Goal: Information Seeking & Learning: Learn about a topic

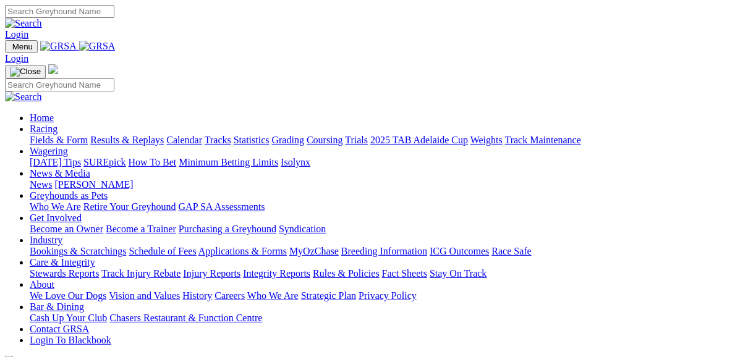
click at [56, 135] on link "Fields & Form" at bounding box center [59, 140] width 58 height 11
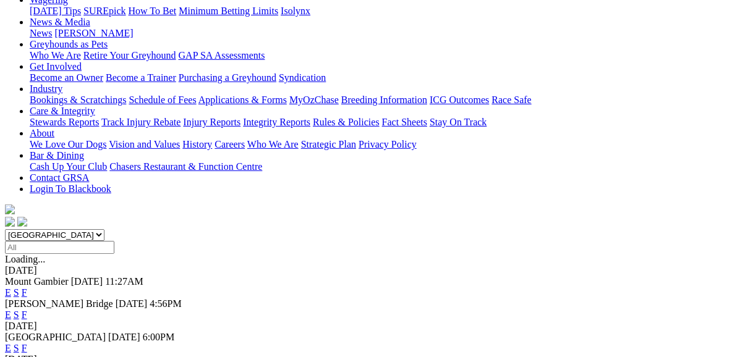
scroll to position [198, 0]
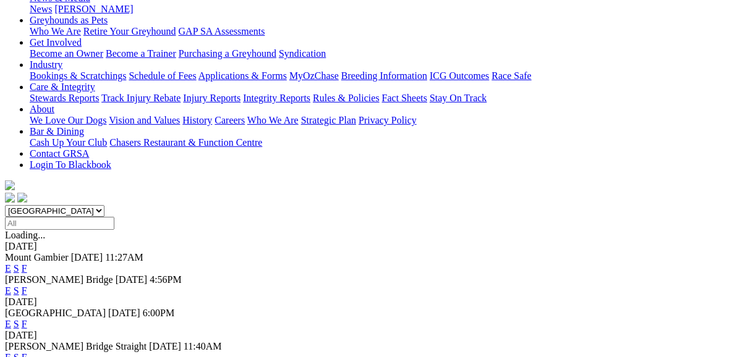
click at [27, 319] on link "F" at bounding box center [25, 324] width 6 height 11
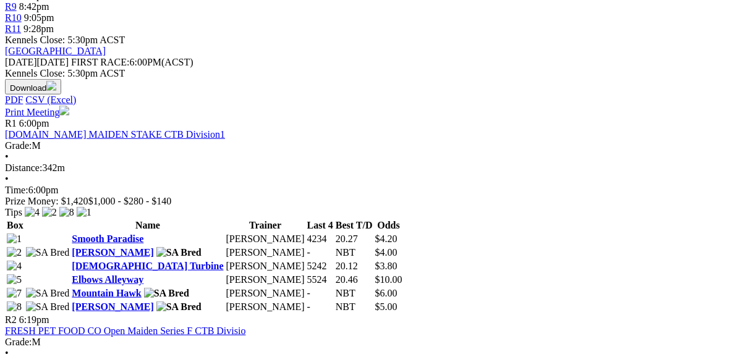
scroll to position [544, 0]
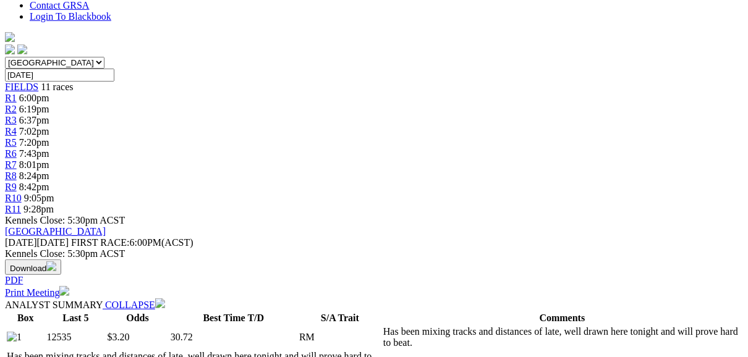
scroll to position [396, 0]
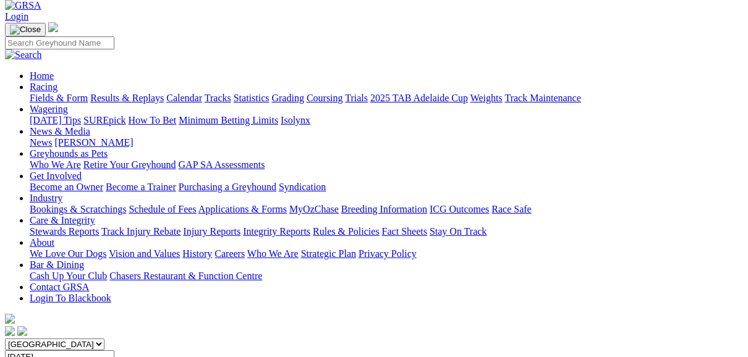
scroll to position [49, 0]
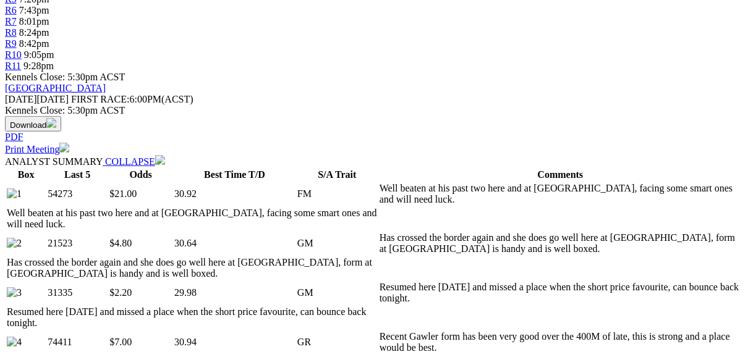
scroll to position [495, 0]
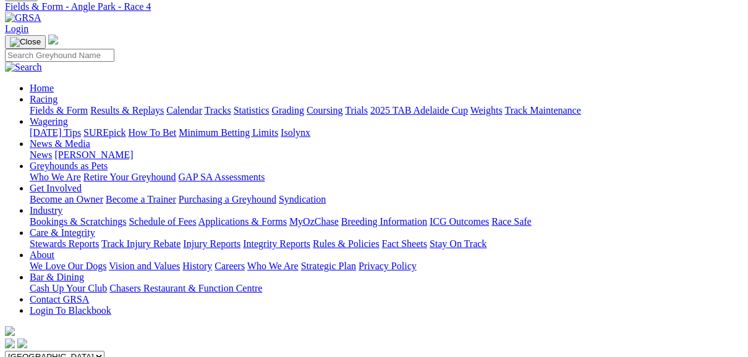
scroll to position [49, 0]
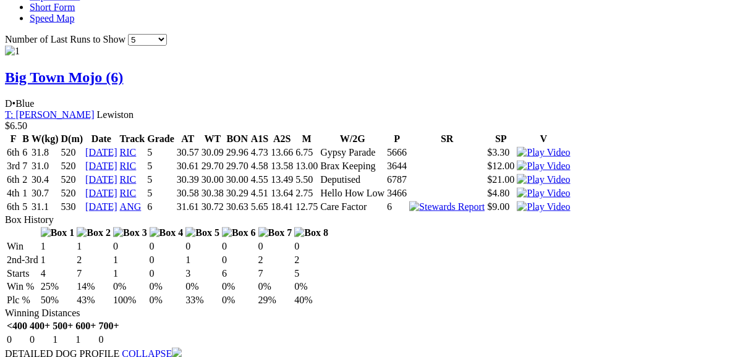
scroll to position [1286, 0]
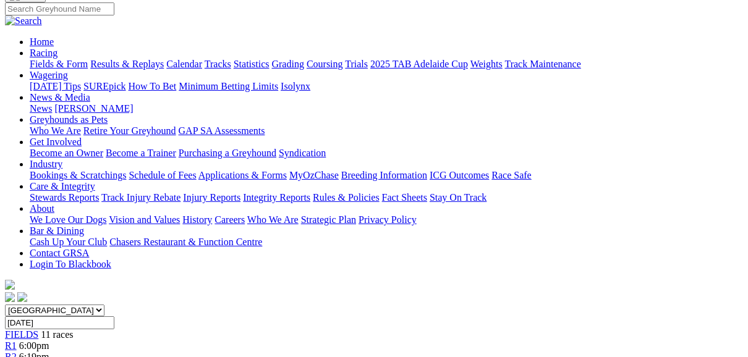
scroll to position [99, 0]
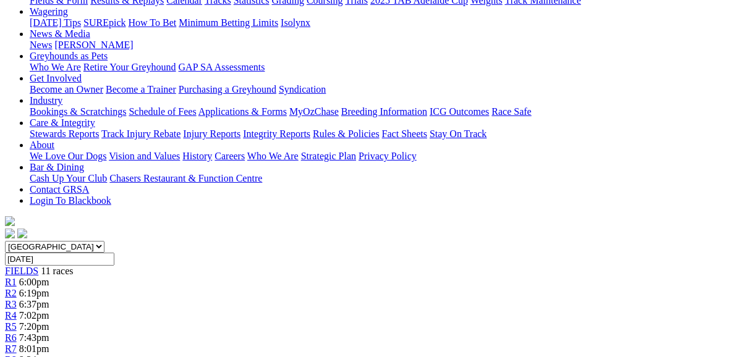
scroll to position [148, 0]
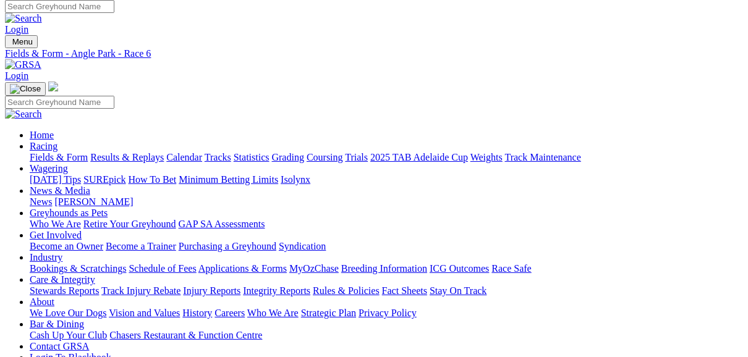
scroll to position [0, 0]
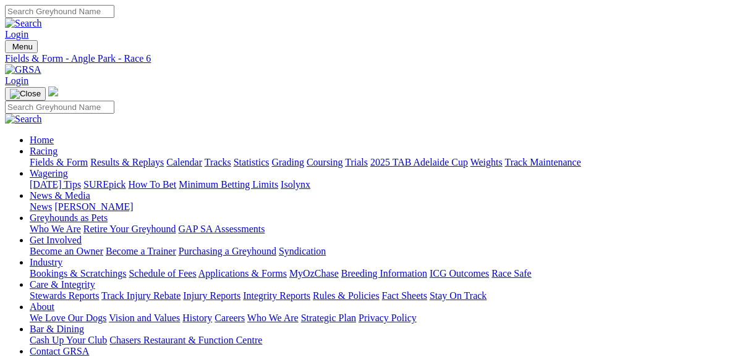
click at [59, 157] on link "Fields & Form" at bounding box center [59, 162] width 58 height 11
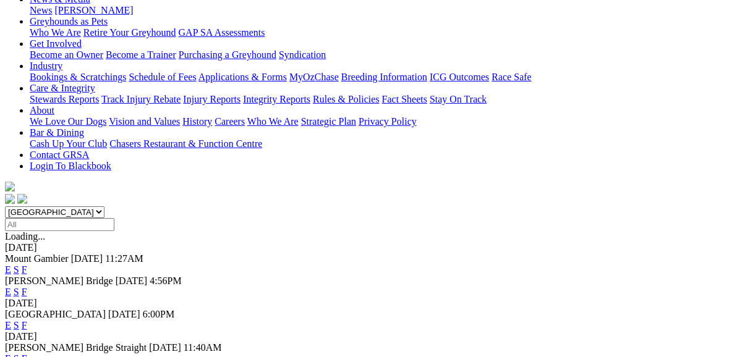
scroll to position [198, 0]
click at [27, 286] on link "F" at bounding box center [25, 291] width 6 height 11
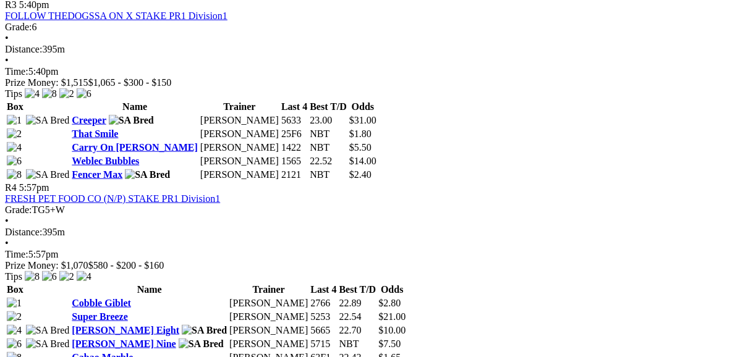
scroll to position [1039, 0]
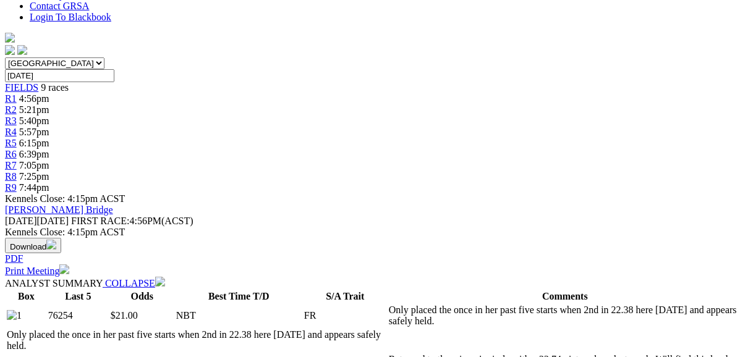
scroll to position [396, 0]
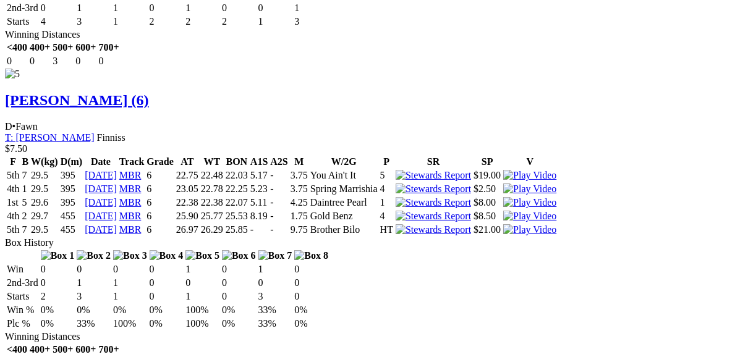
scroll to position [3067, 0]
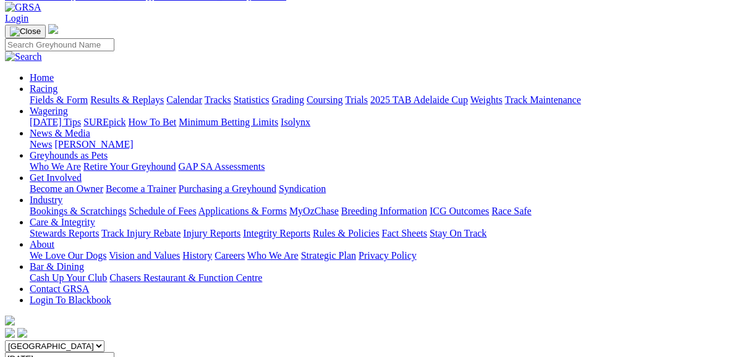
scroll to position [49, 0]
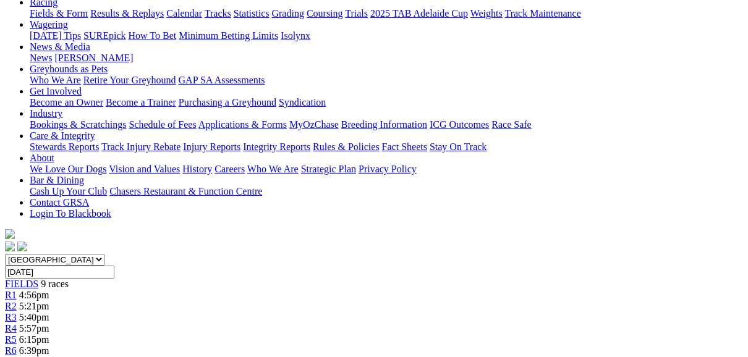
scroll to position [148, 0]
click at [38, 280] on span "FIELDS" at bounding box center [21, 285] width 33 height 11
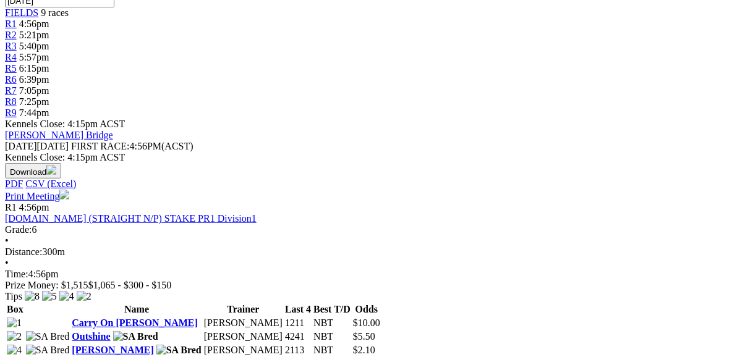
scroll to position [445, 0]
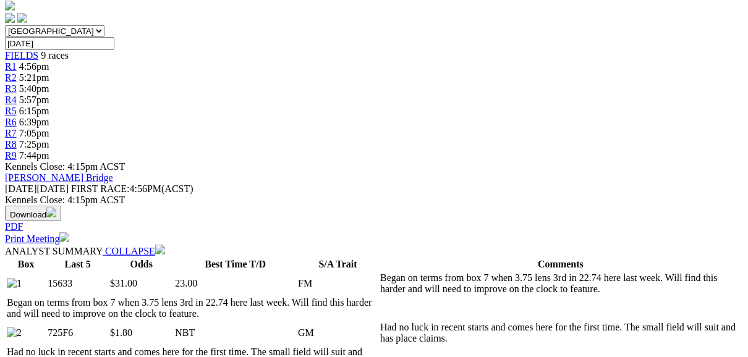
scroll to position [396, 0]
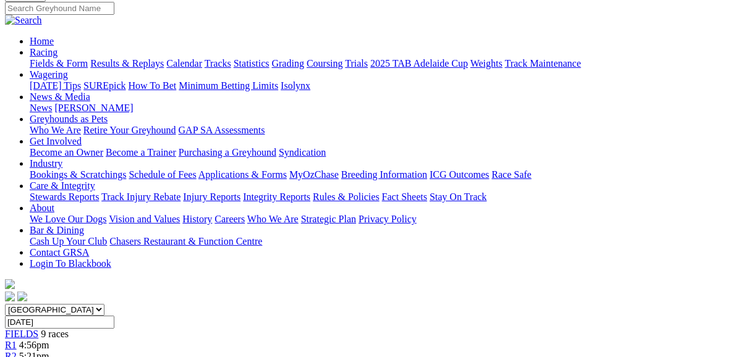
scroll to position [0, 0]
